Goal: Find specific page/section: Find specific page/section

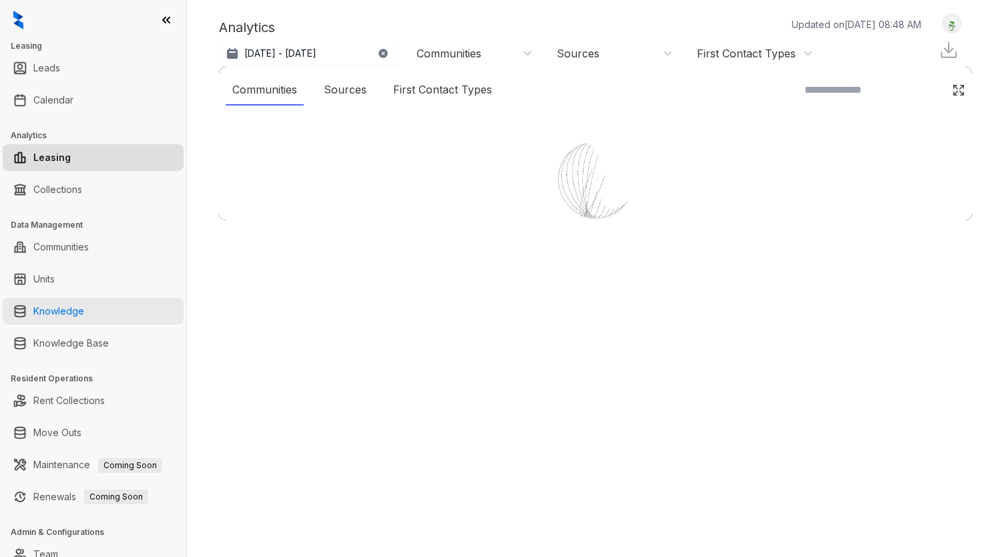
click at [84, 311] on link "Knowledge" at bounding box center [58, 311] width 51 height 27
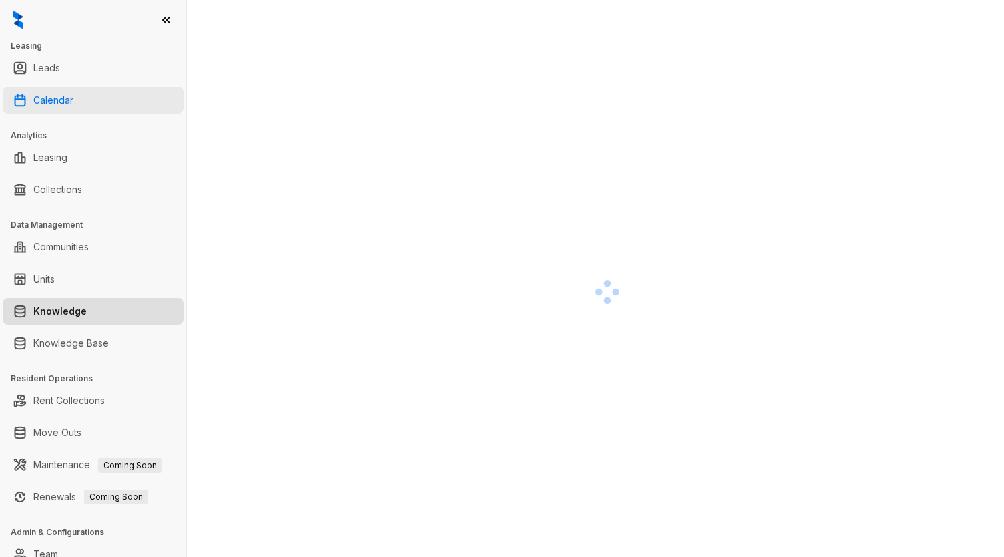
click at [52, 91] on link "Calendar" at bounding box center [53, 100] width 40 height 27
